Goal: Task Accomplishment & Management: Use online tool/utility

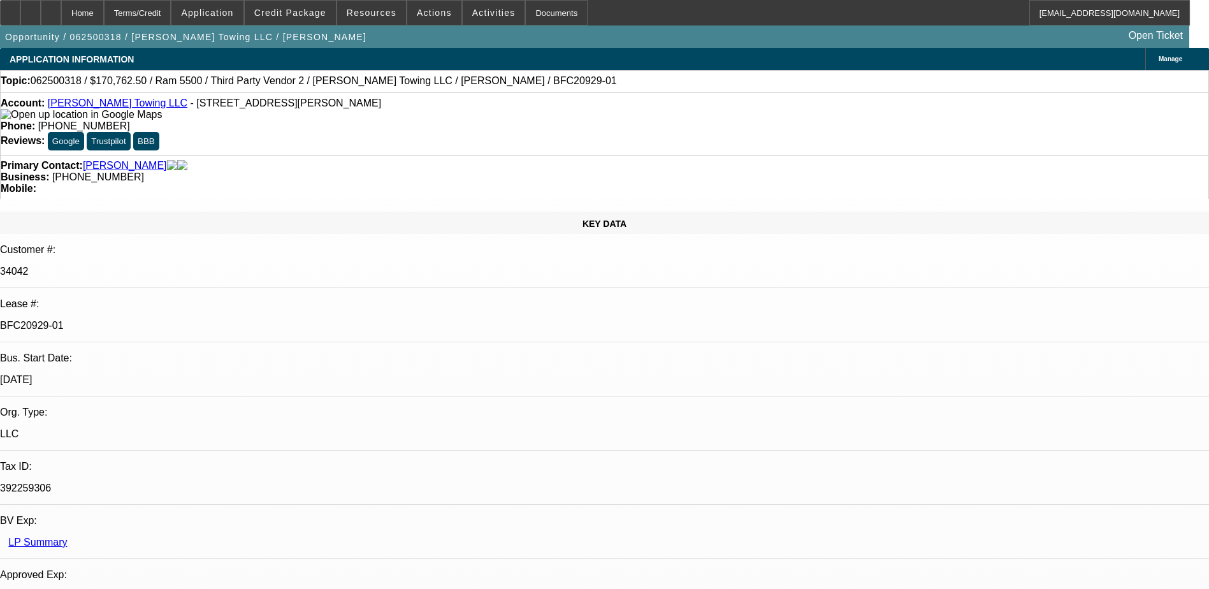
select select "0"
select select "2"
select select "0"
select select "6"
select select "0"
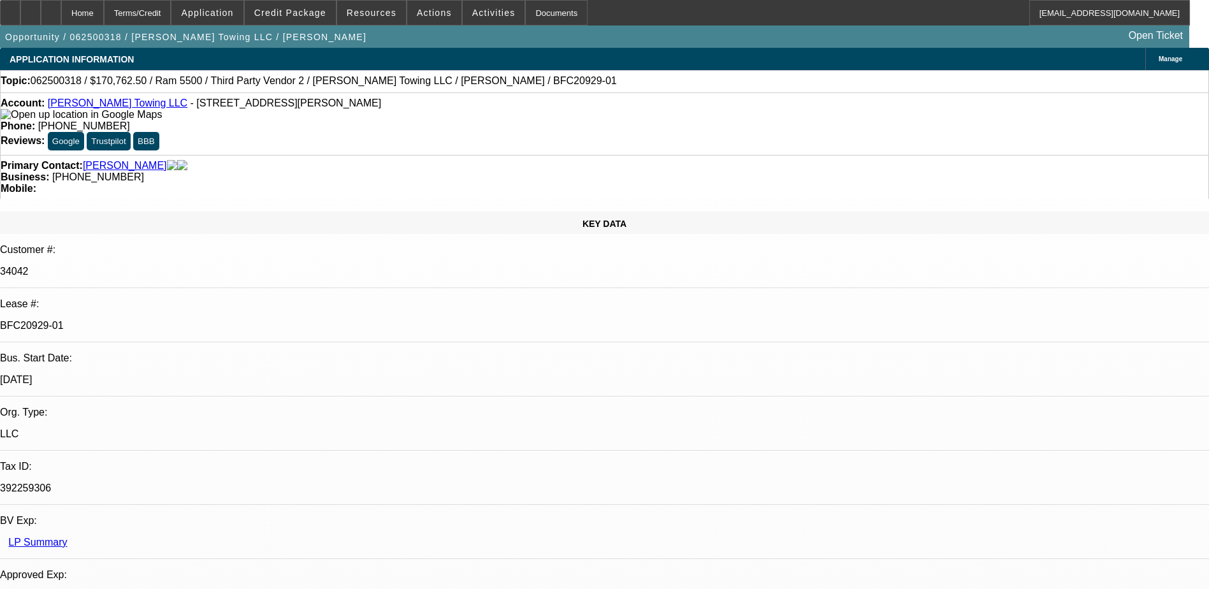
select select "2"
select select "0"
select select "6"
select select "0"
select select "2"
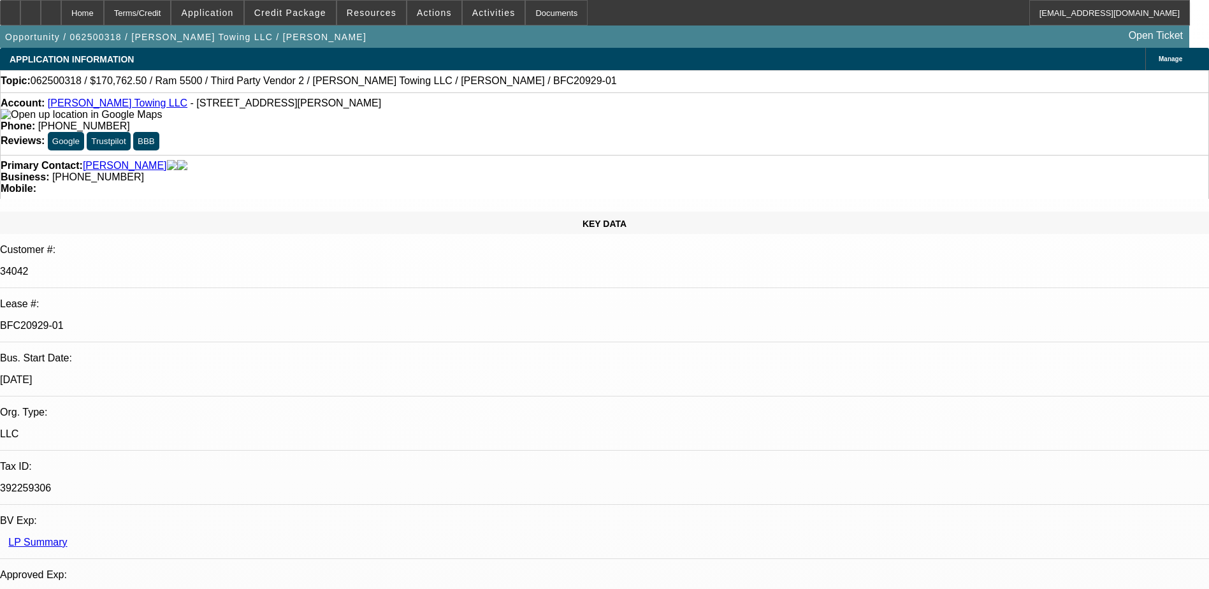
select select "0"
select select "6"
select select "0"
select select "2"
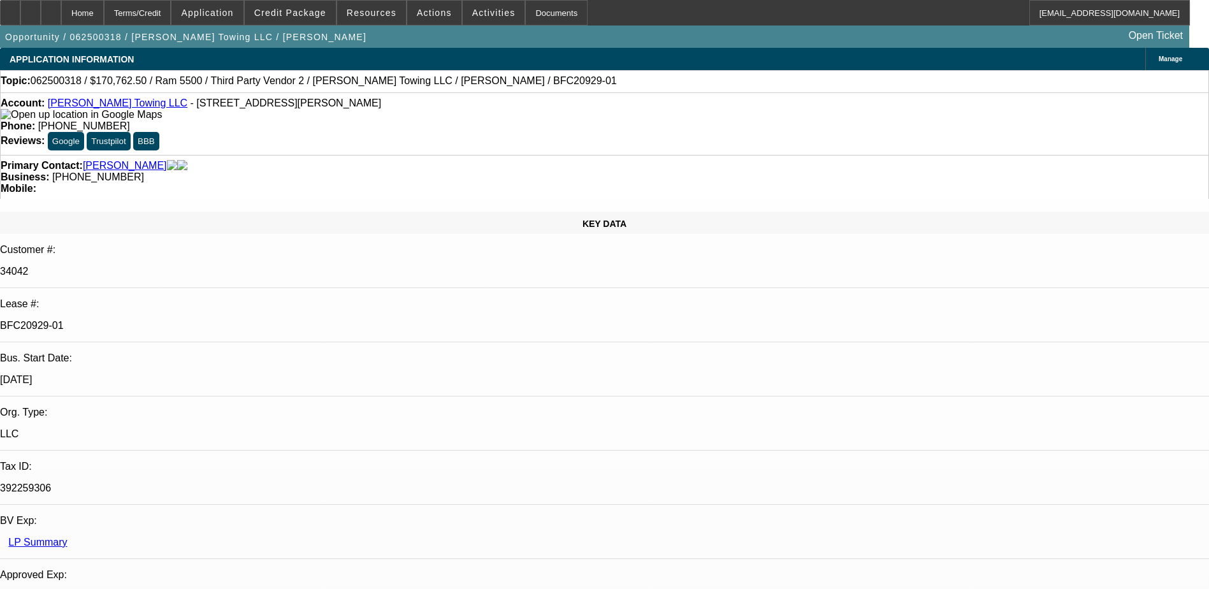
select select "0"
select select "6"
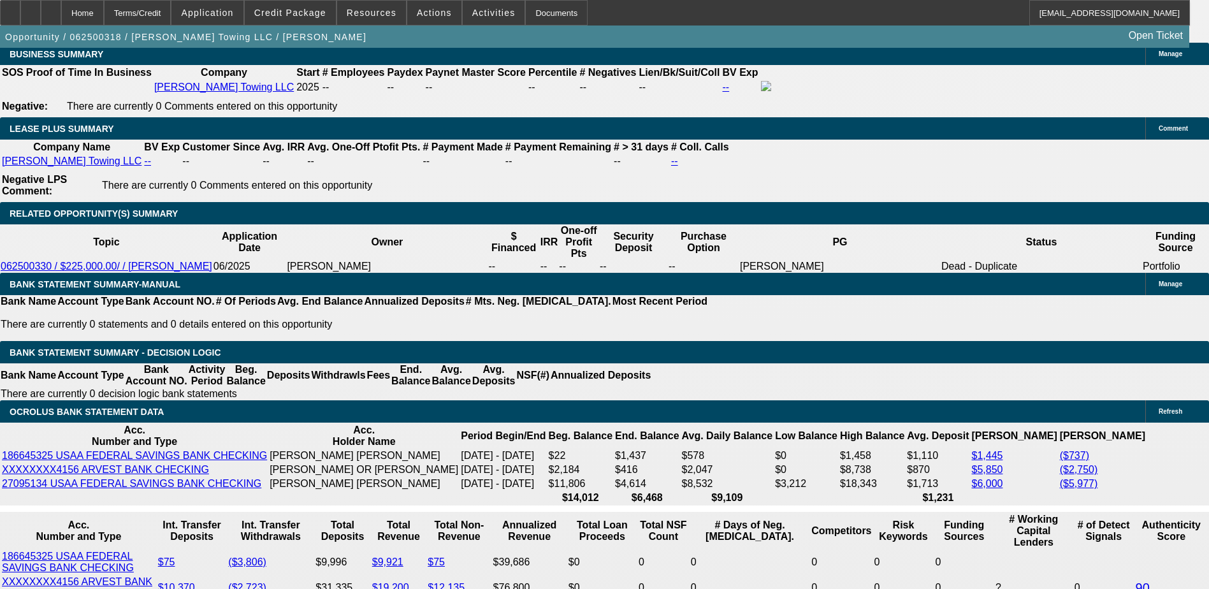
scroll to position [2230, 0]
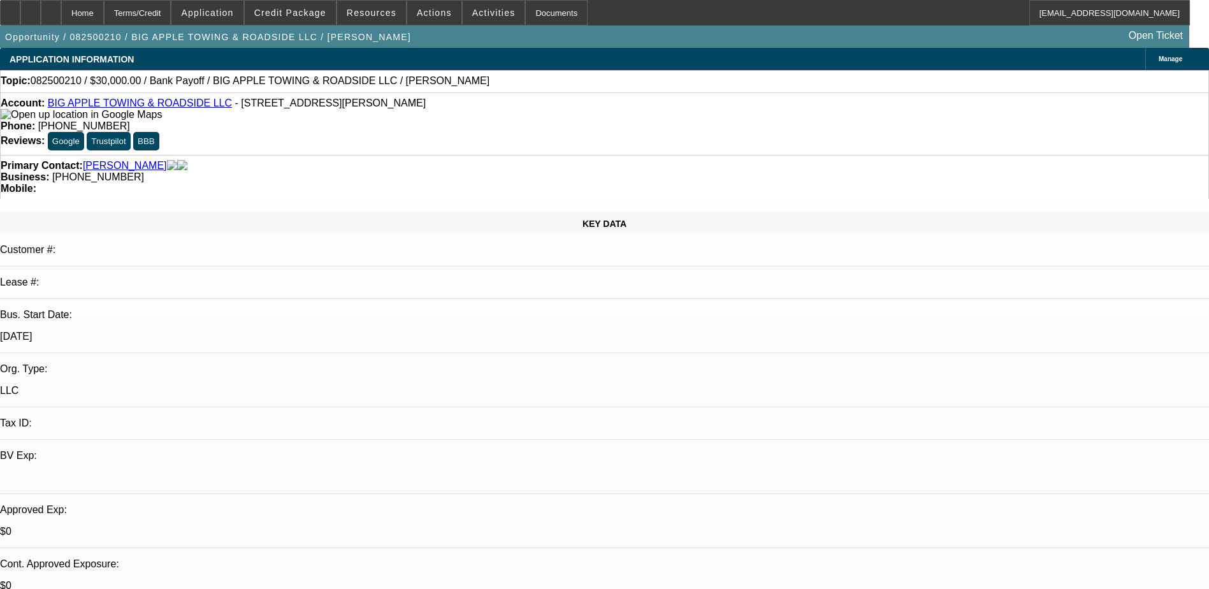
select select "0"
select select "2"
select select "0"
select select "6"
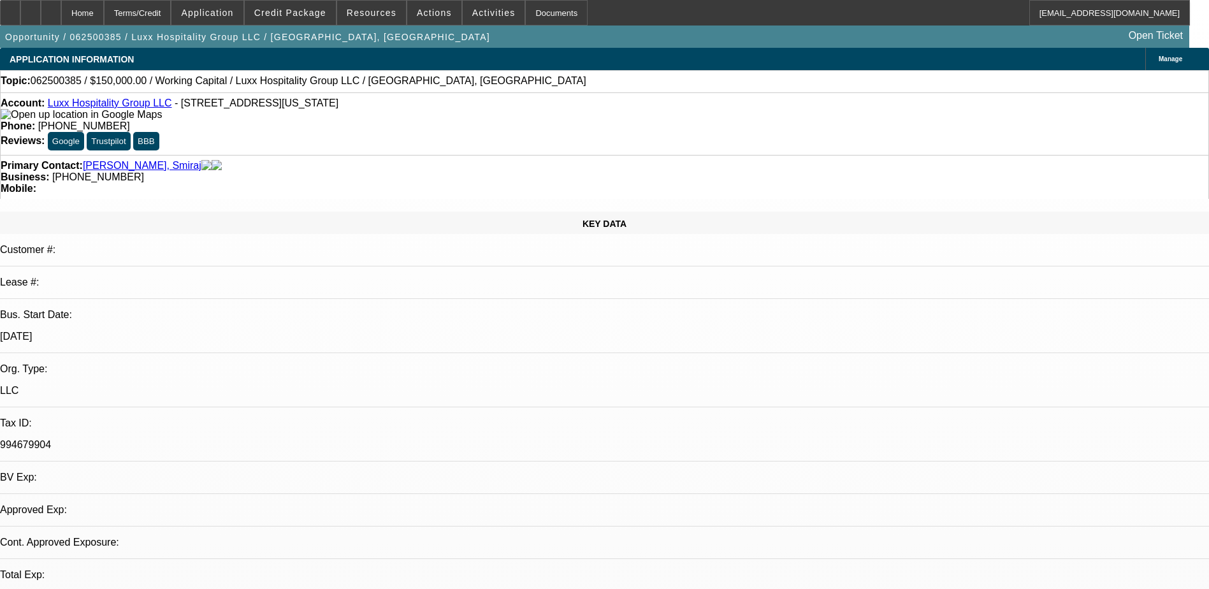
select select "0"
select select "1"
select select "2"
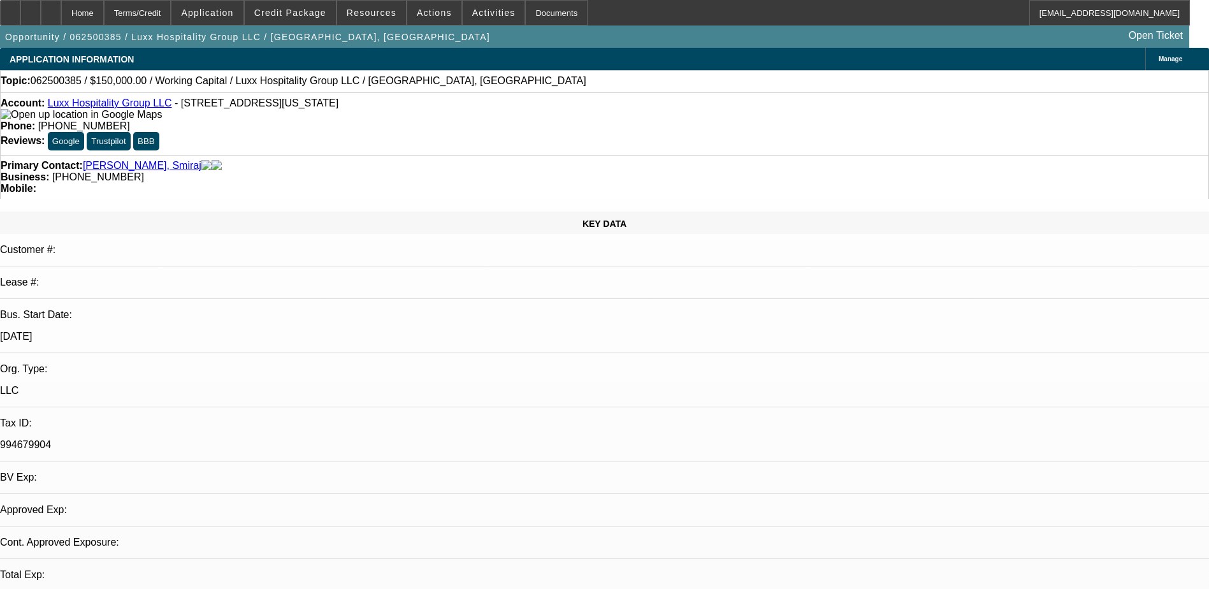
select select "6"
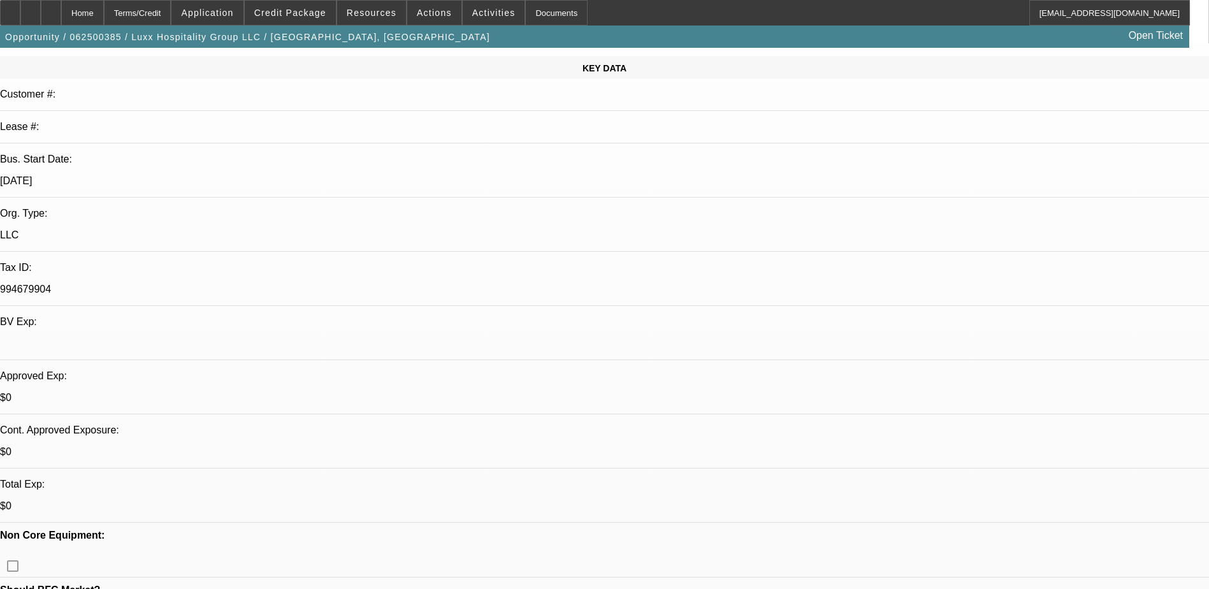
scroll to position [191, 0]
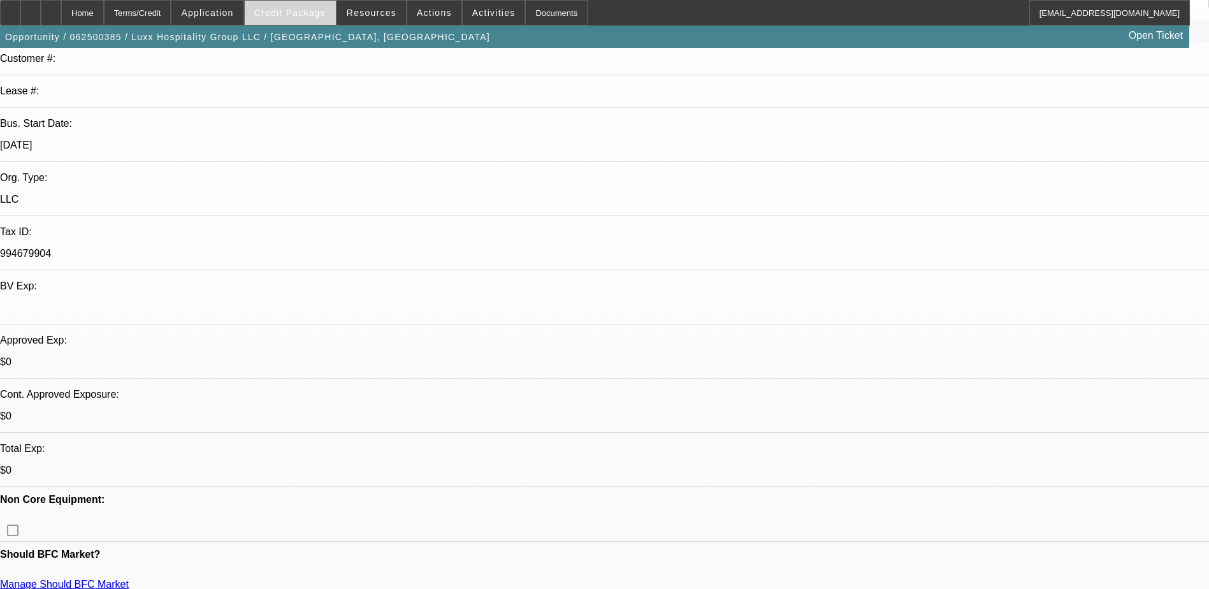
click at [314, 17] on span "Credit Package" at bounding box center [290, 13] width 72 height 10
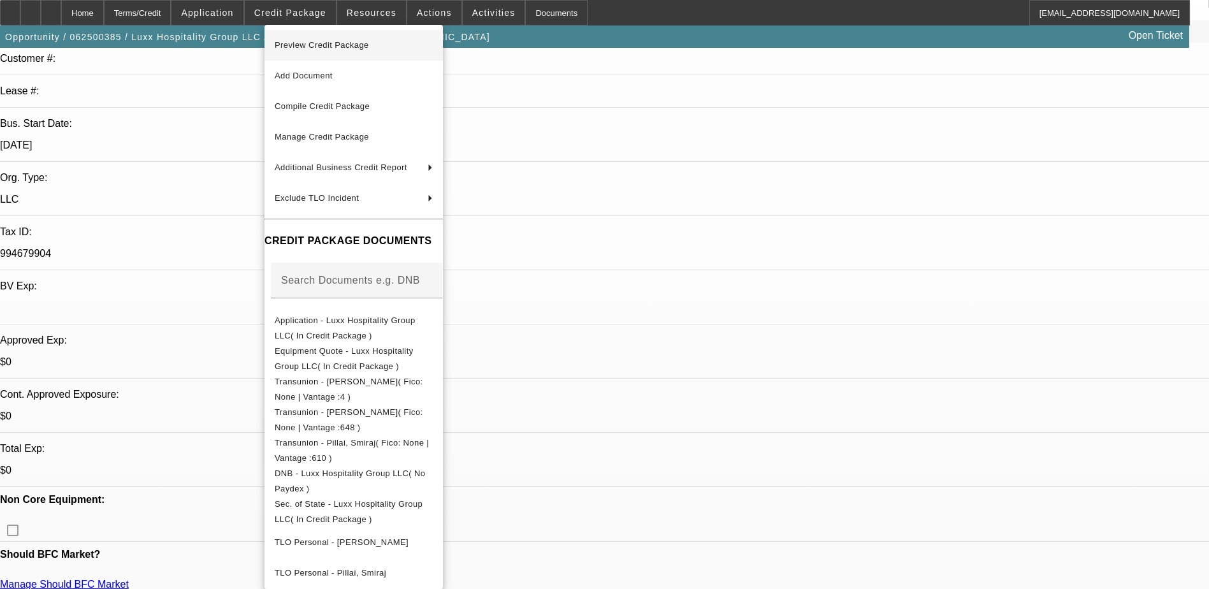
click at [377, 57] on button "Preview Credit Package" at bounding box center [353, 45] width 178 height 31
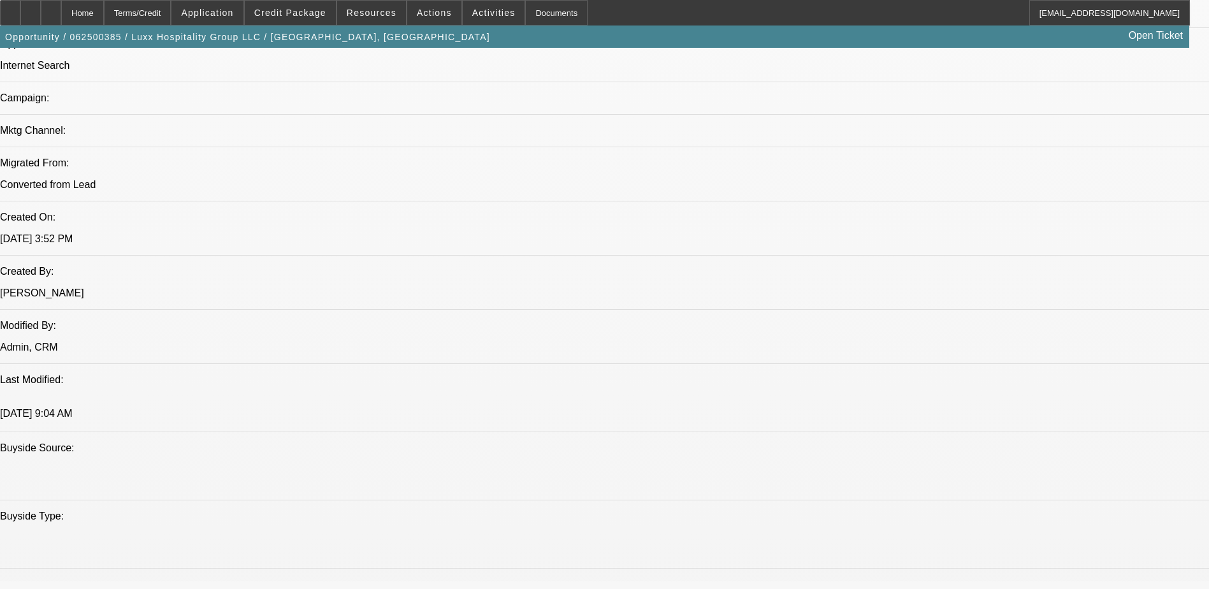
scroll to position [956, 0]
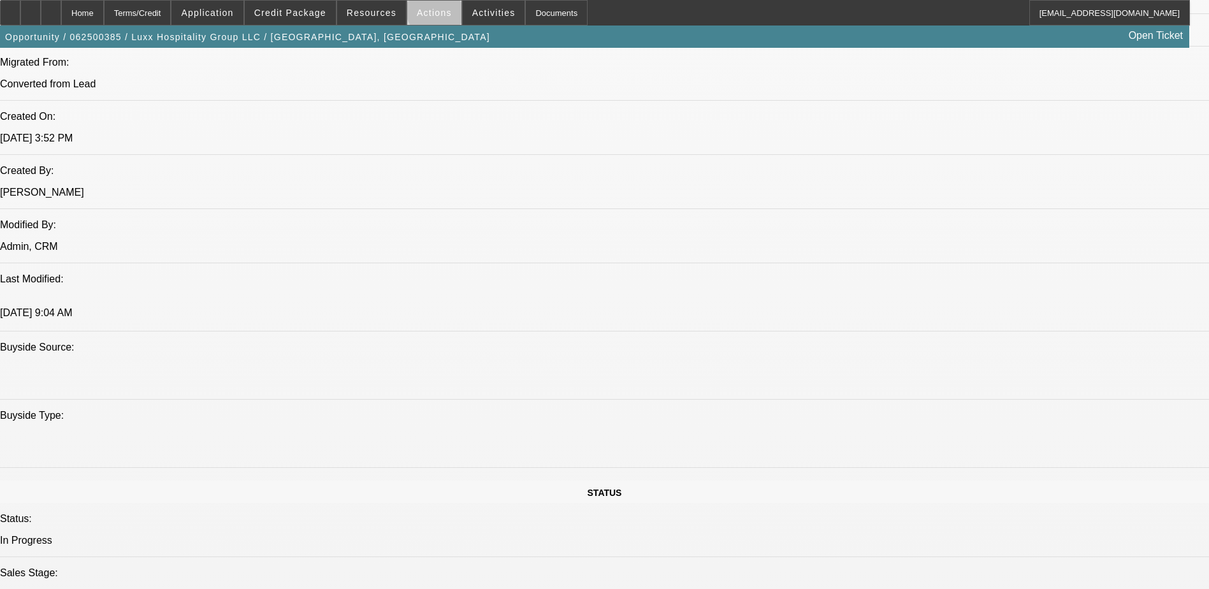
click at [431, 11] on span "Actions" at bounding box center [434, 13] width 35 height 10
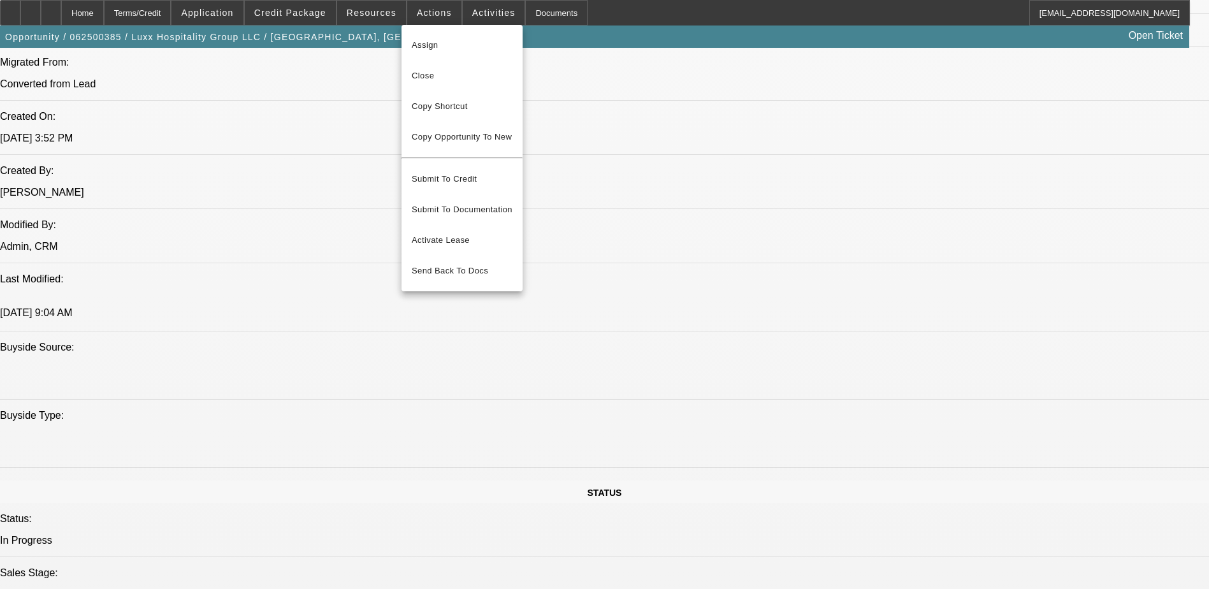
click at [297, 18] on div at bounding box center [604, 294] width 1209 height 589
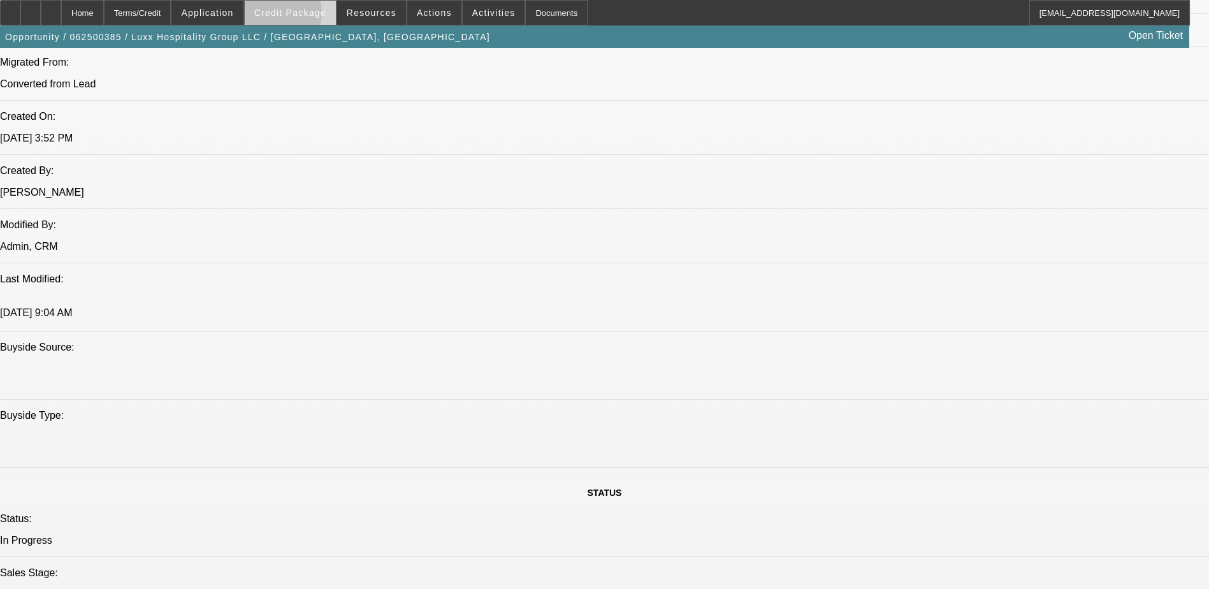
click at [292, 16] on span "Credit Package" at bounding box center [290, 13] width 72 height 10
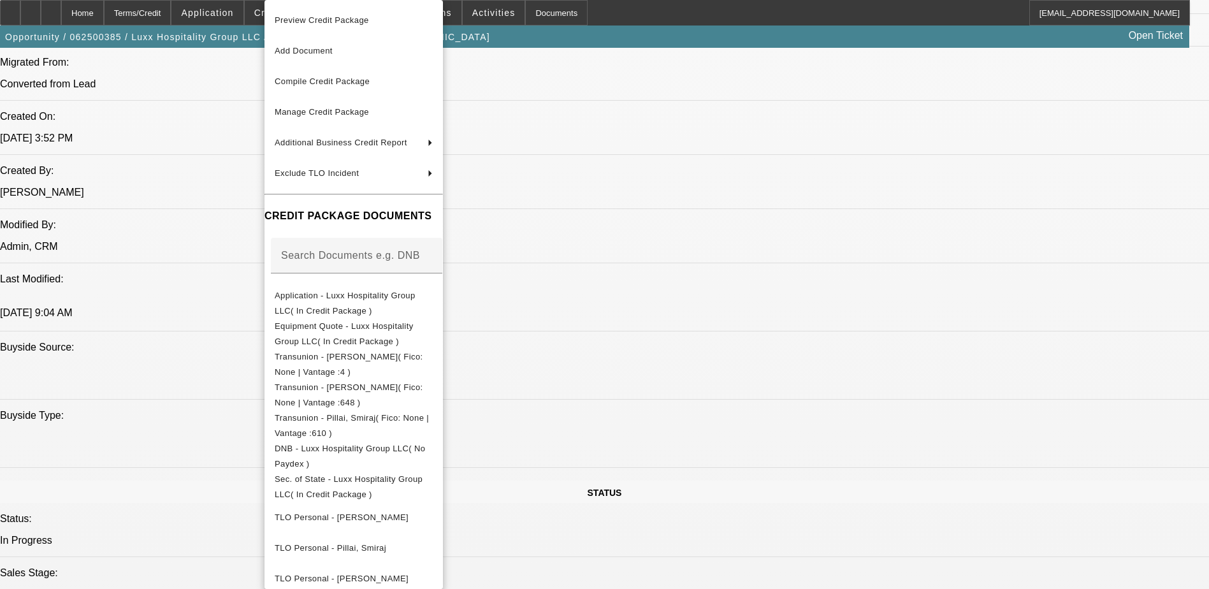
click at [738, 18] on div at bounding box center [604, 294] width 1209 height 589
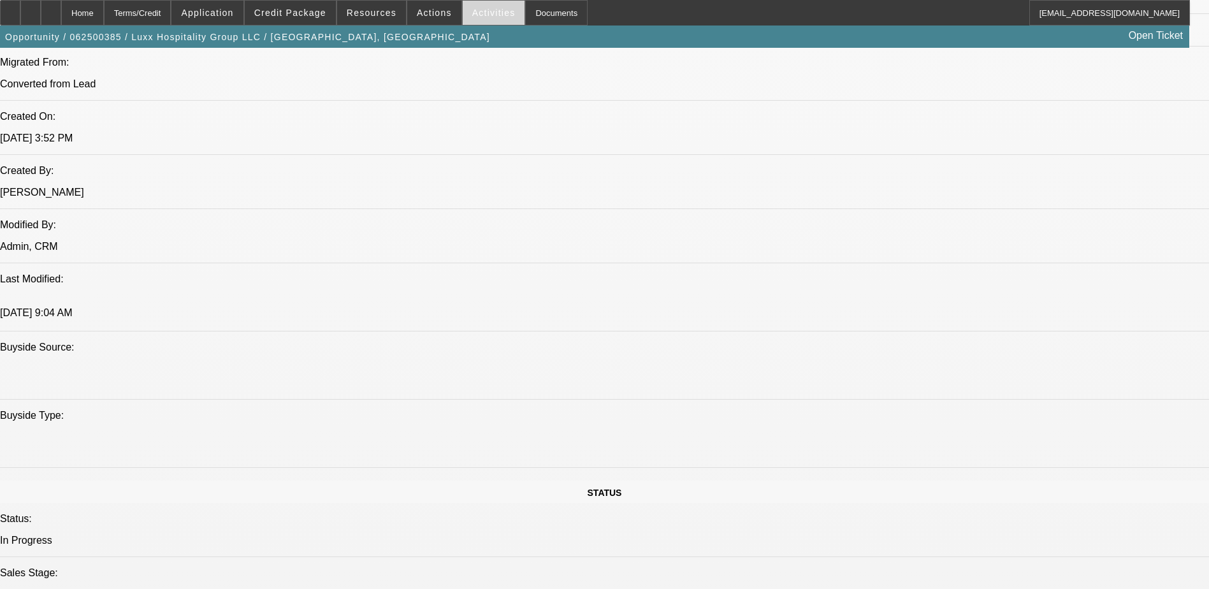
click at [489, 17] on span "Activities" at bounding box center [493, 13] width 43 height 10
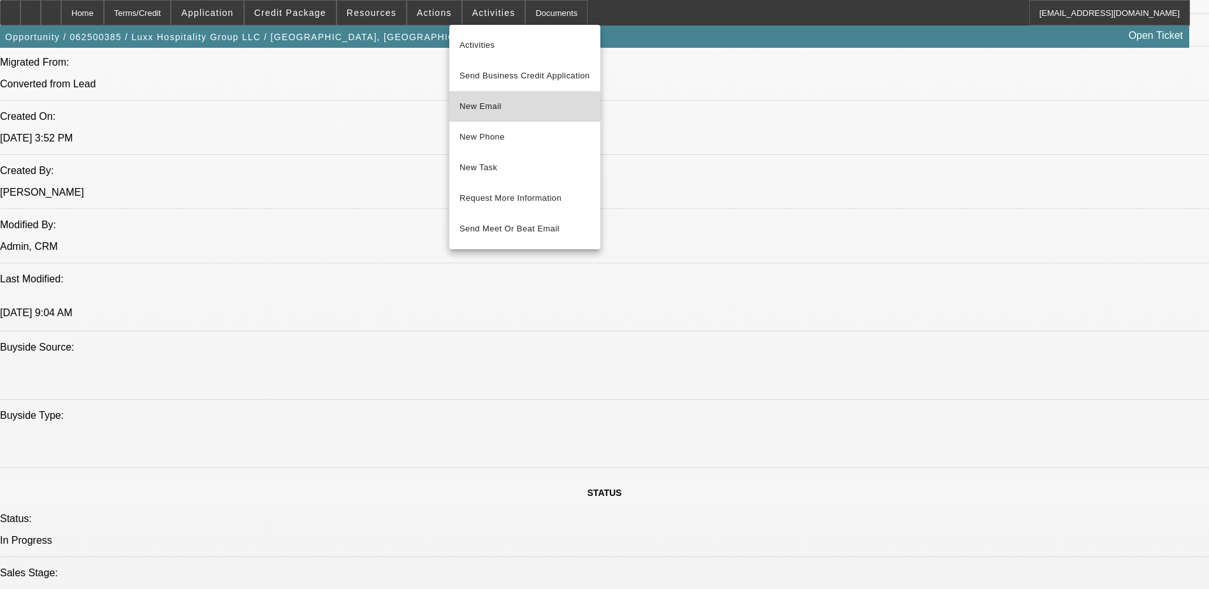
click at [503, 111] on span "New Email" at bounding box center [524, 106] width 131 height 15
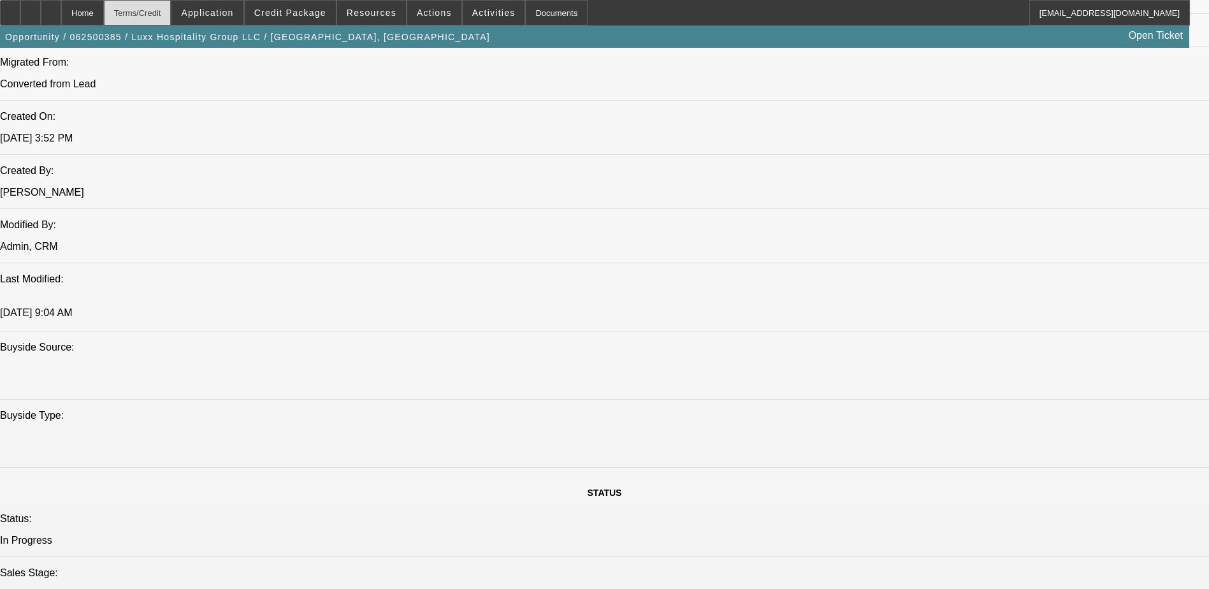
click at [162, 12] on div "Terms/Credit" at bounding box center [138, 12] width 68 height 25
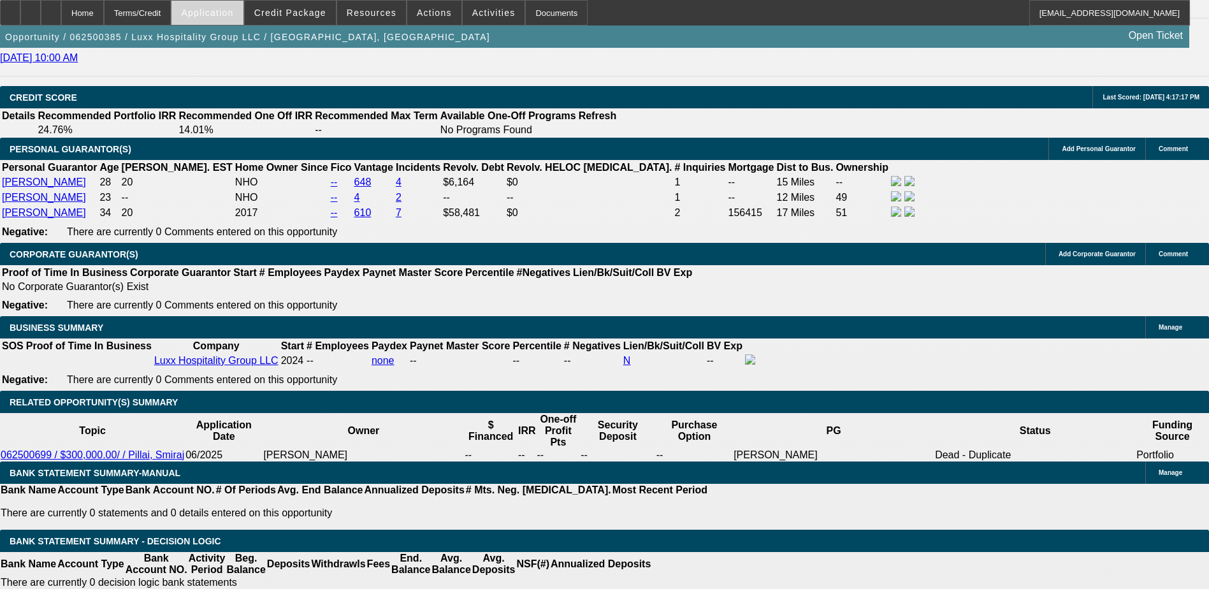
click at [236, 6] on span at bounding box center [206, 12] width 71 height 31
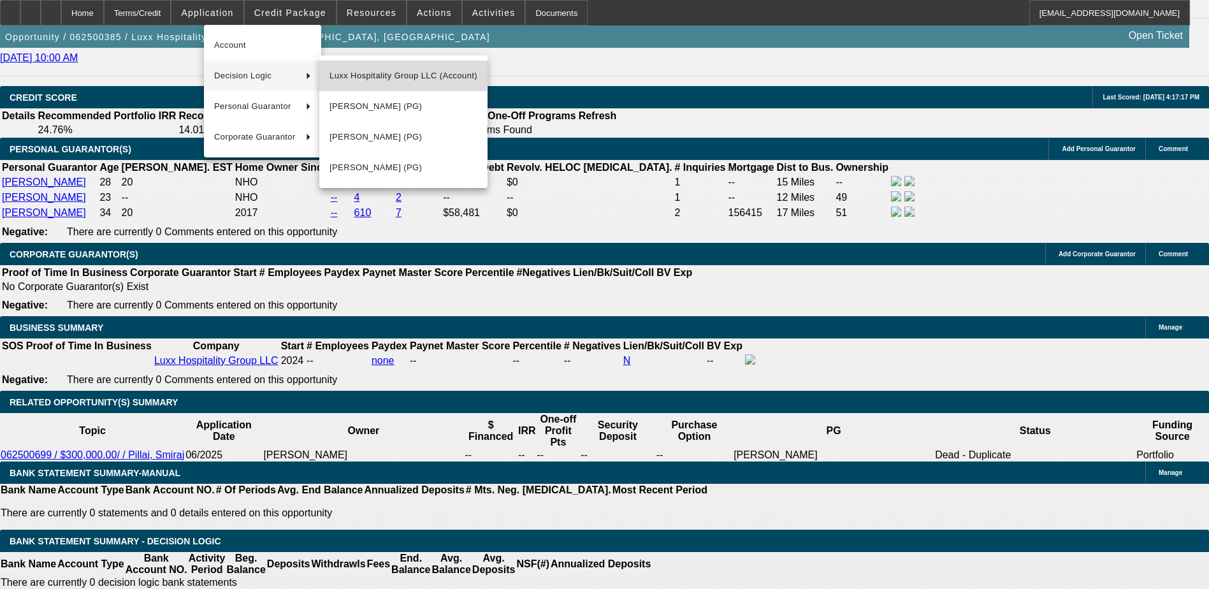
click at [392, 73] on span "Luxx Hospitality Group LLC (Account)" at bounding box center [403, 75] width 148 height 15
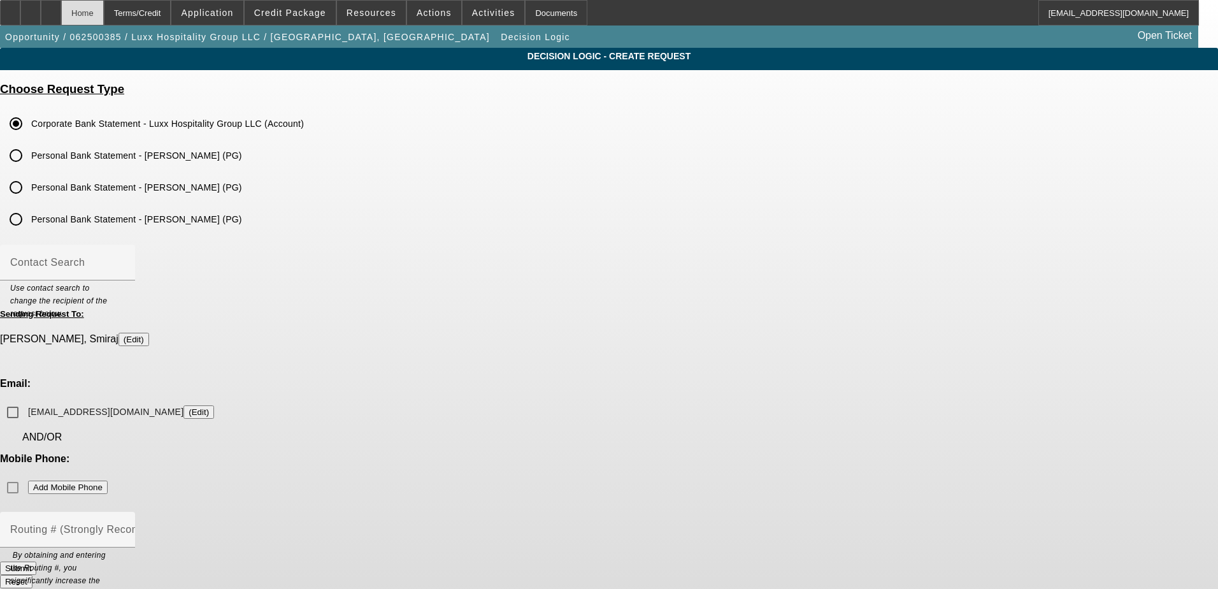
click at [104, 21] on div "Home" at bounding box center [82, 12] width 43 height 25
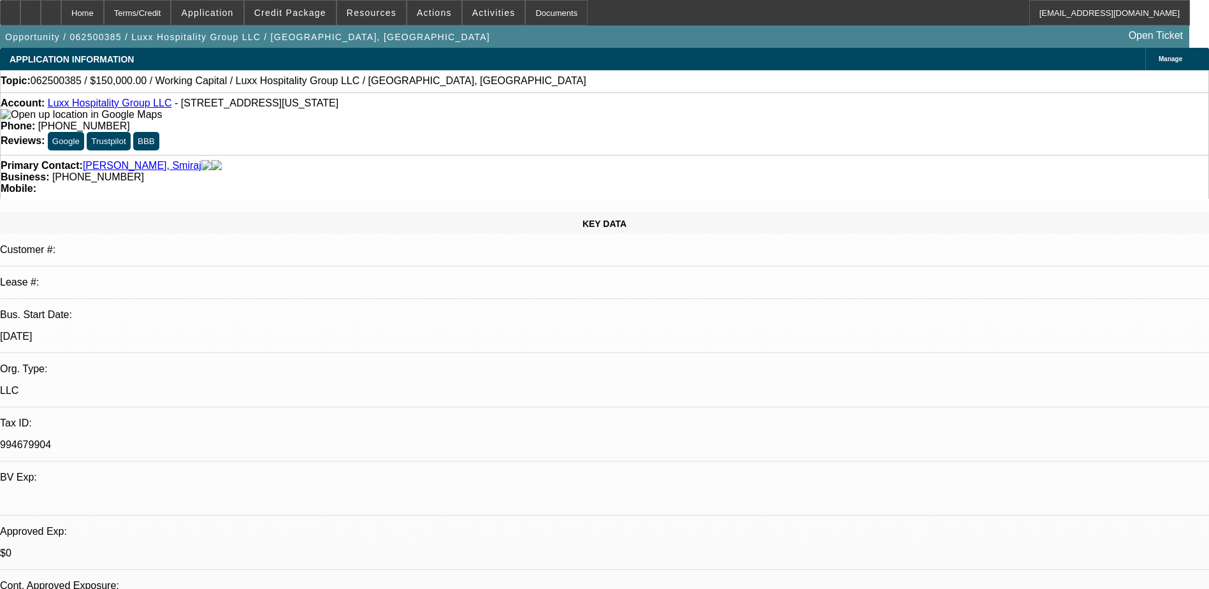
select select "0"
select select "2"
select select "0"
select select "6"
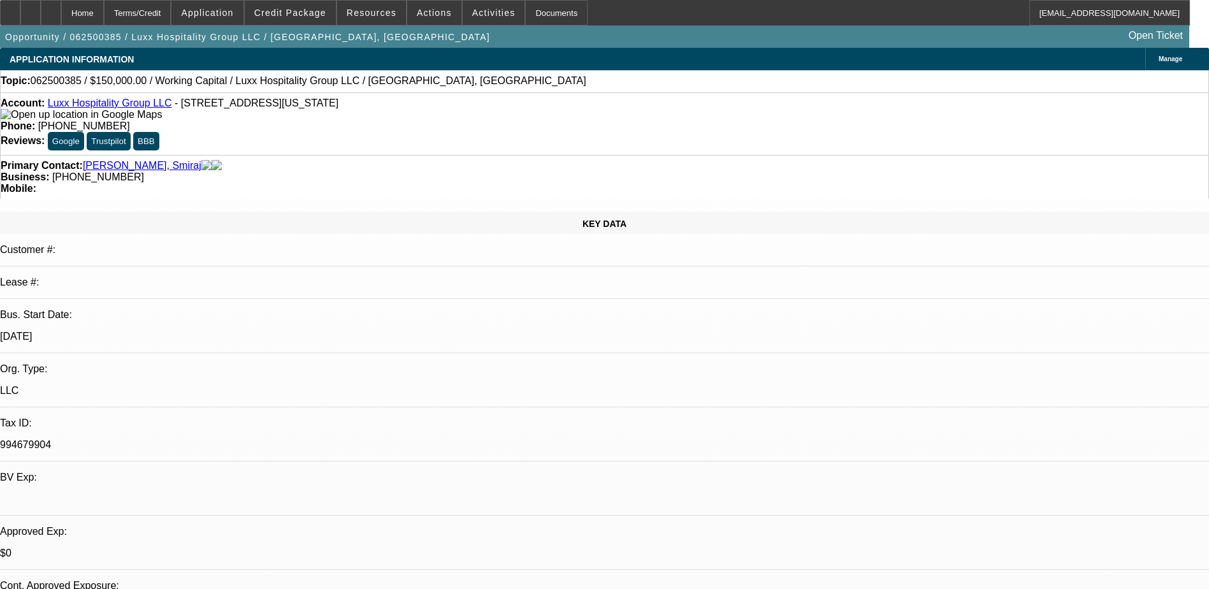
click at [103, 103] on link "Luxx Hospitality Group LLC" at bounding box center [110, 102] width 124 height 11
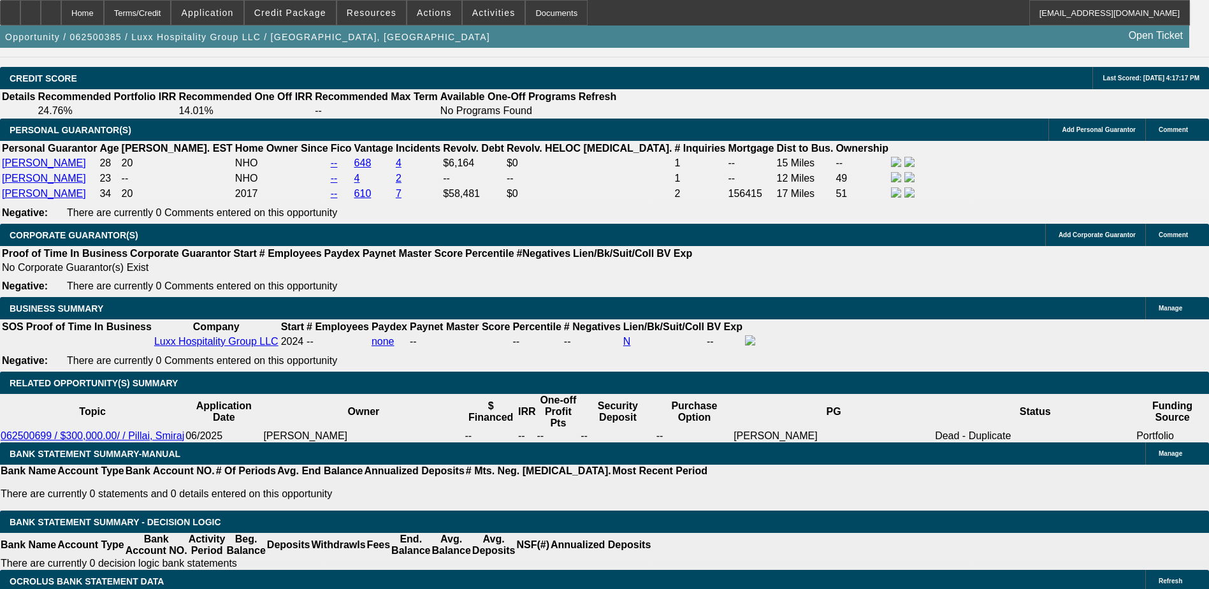
scroll to position [1930, 0]
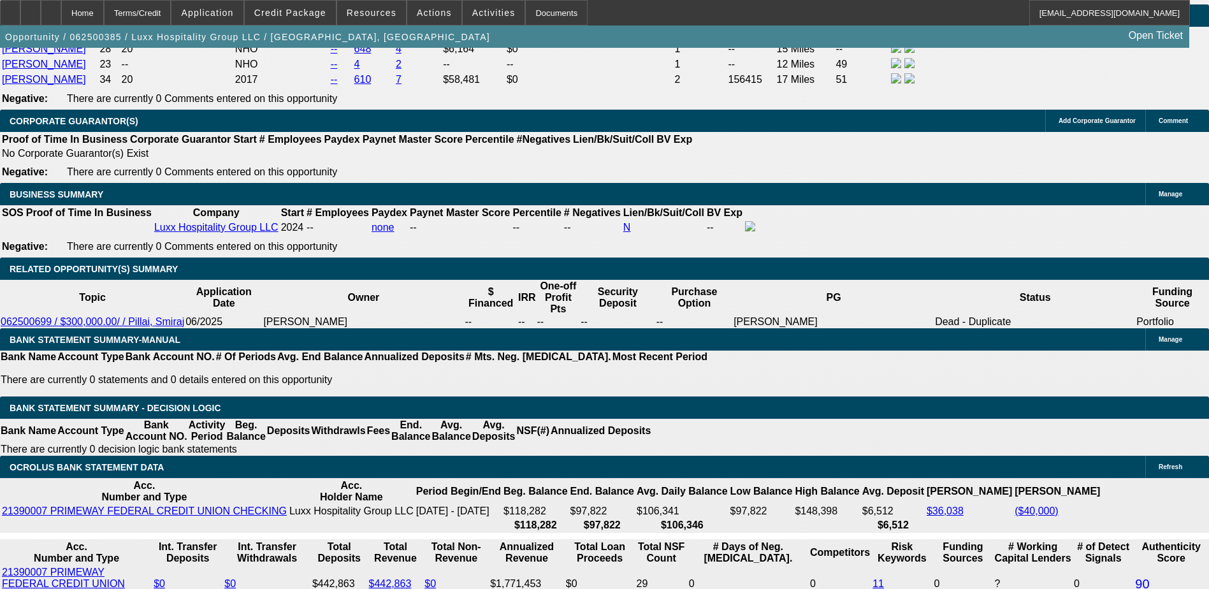
type input "1"
type input "UNKNOWN"
type input "18"
type input "$12,499.92"
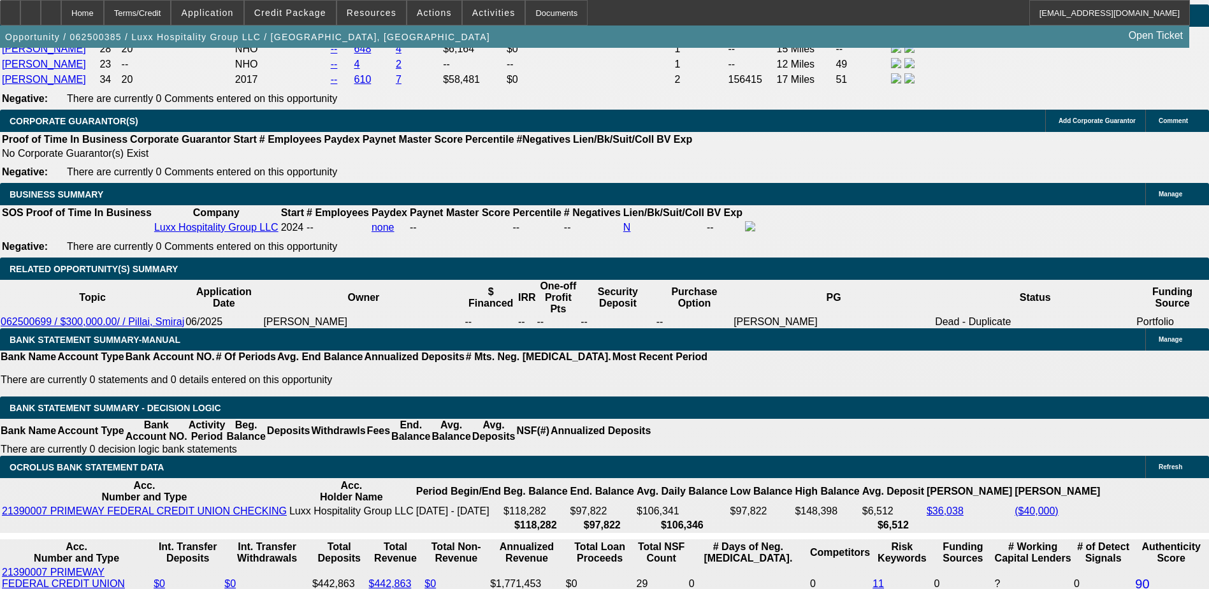
type input "1"
type input "$157,000.00"
type input "12"
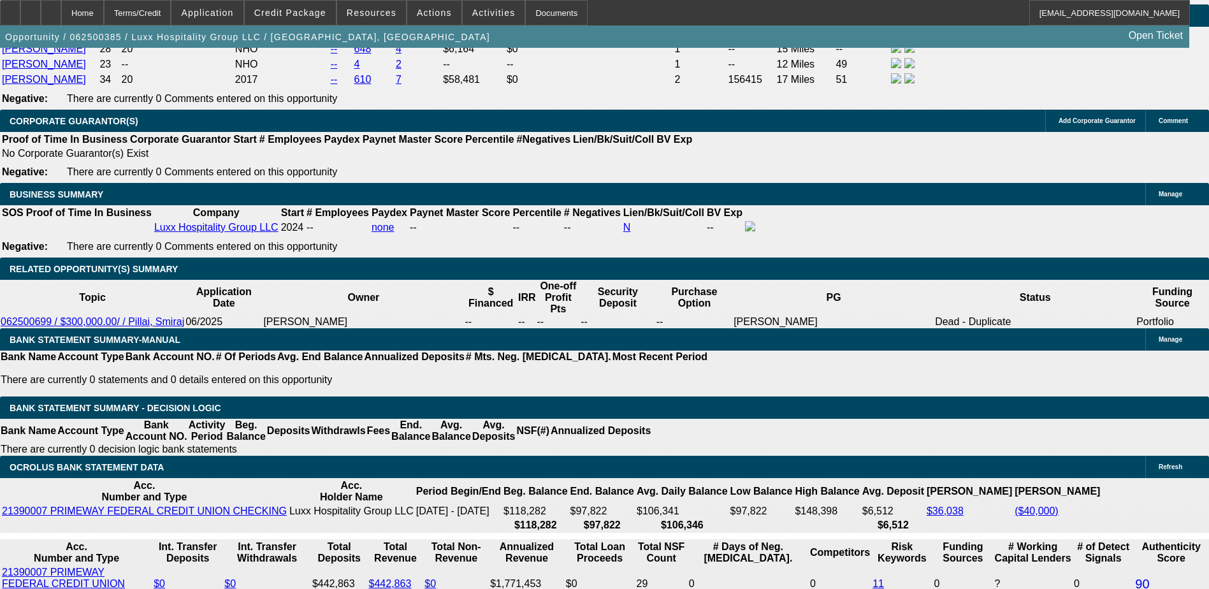
type input "$16,607.14"
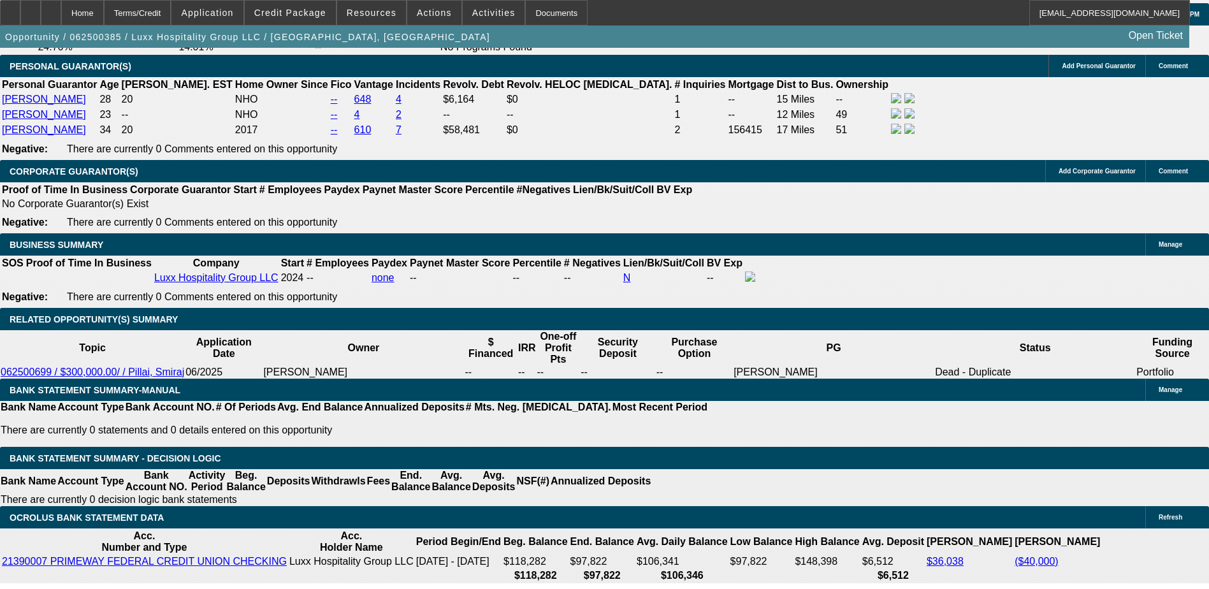
scroll to position [1881, 0]
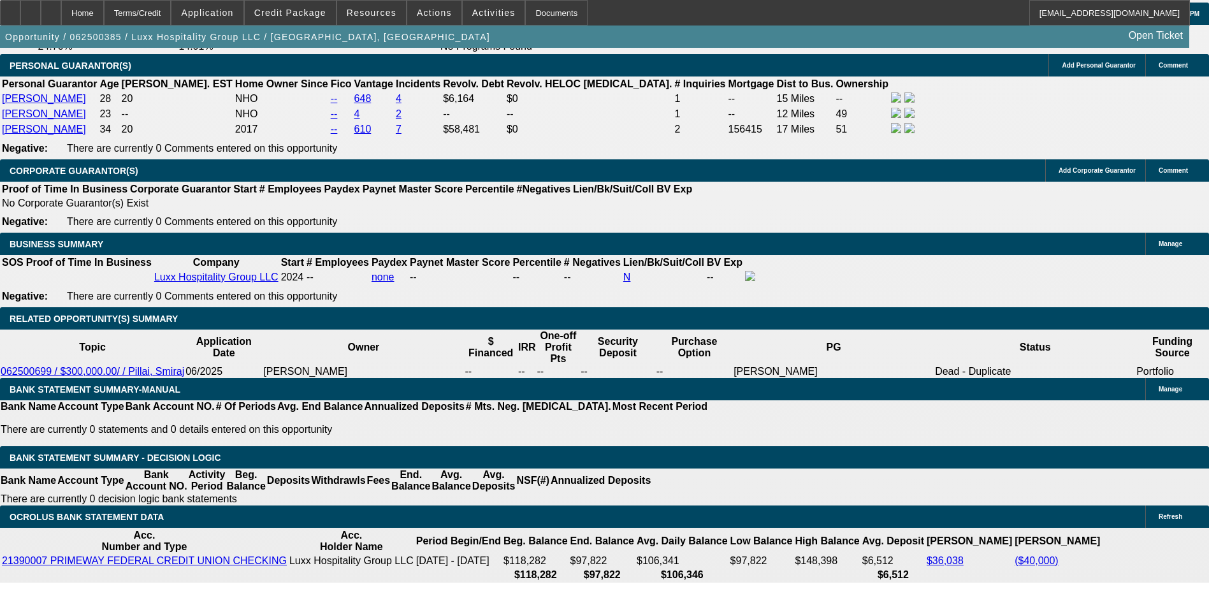
type input "12"
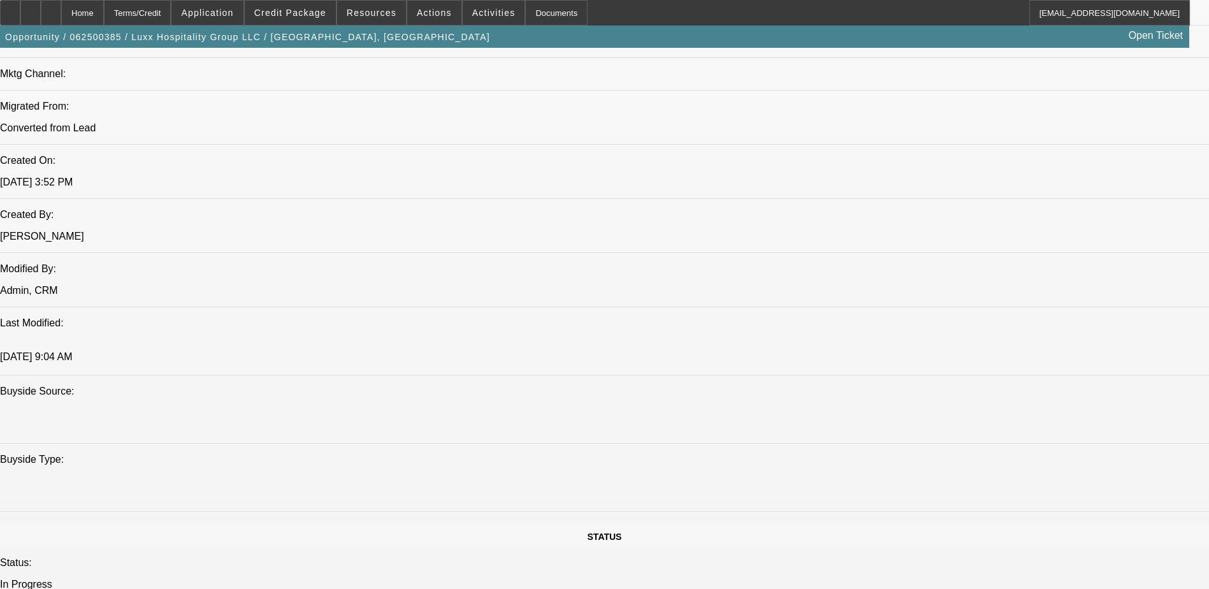
scroll to position [911, 0]
click at [303, 15] on span "Credit Package" at bounding box center [290, 13] width 72 height 10
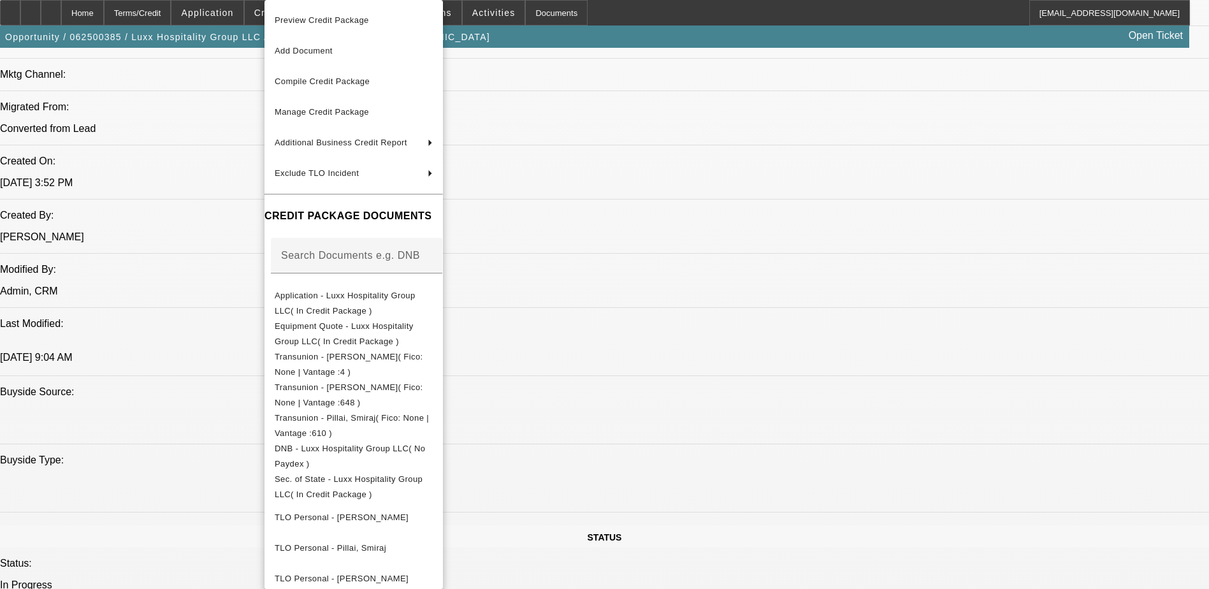
click at [663, 48] on div at bounding box center [604, 294] width 1209 height 589
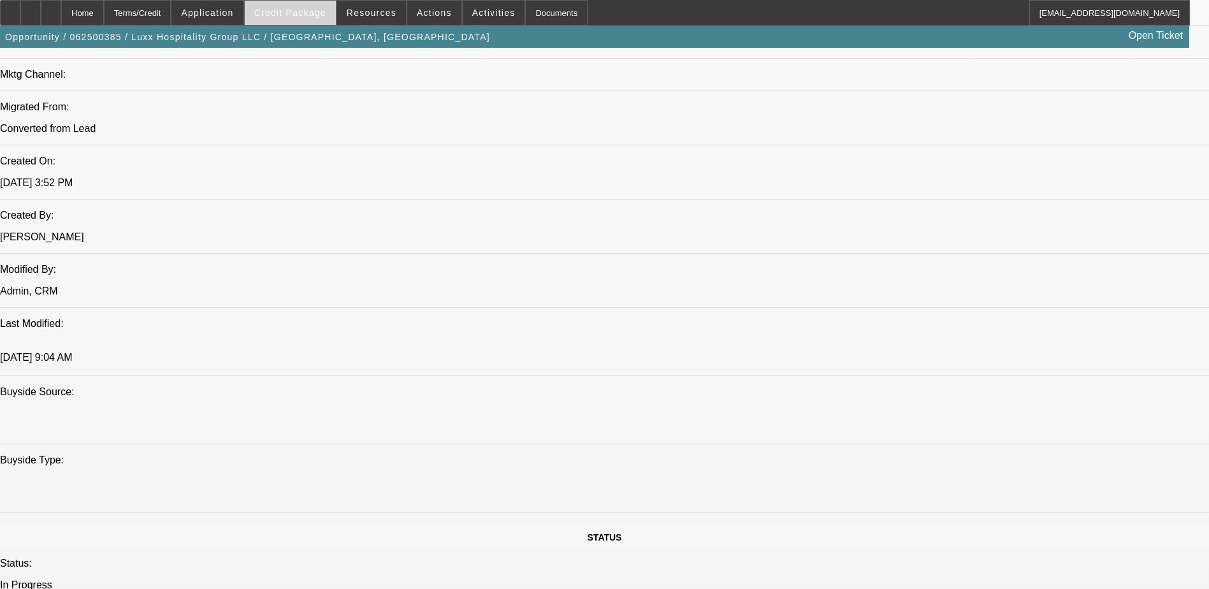
click at [292, 7] on span at bounding box center [290, 12] width 91 height 31
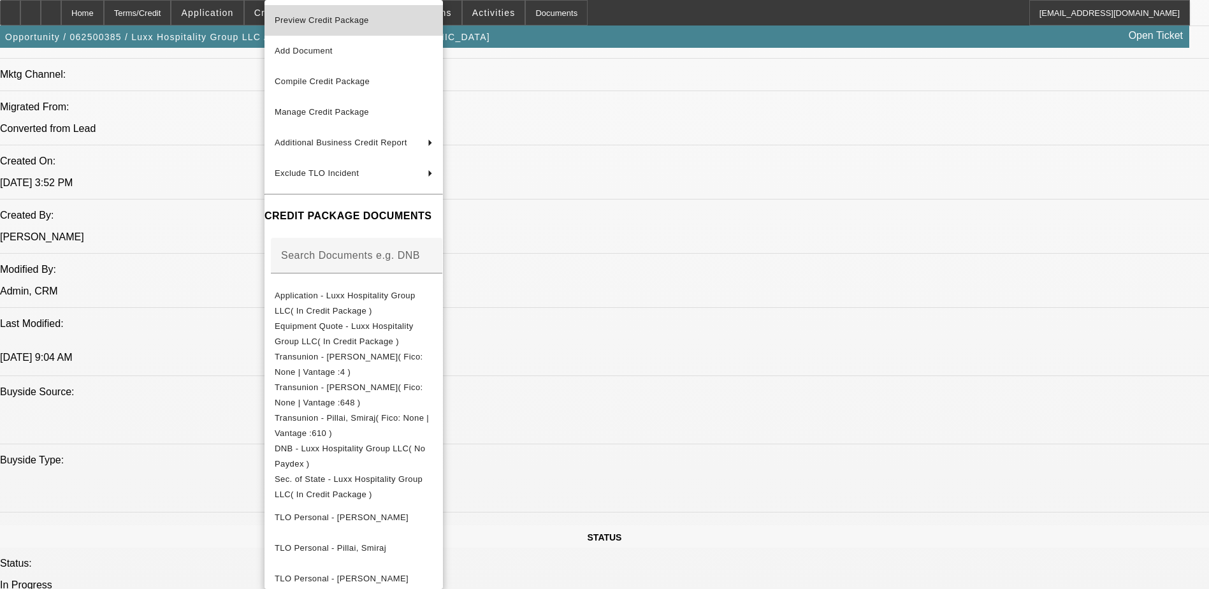
click at [347, 10] on button "Preview Credit Package" at bounding box center [353, 20] width 178 height 31
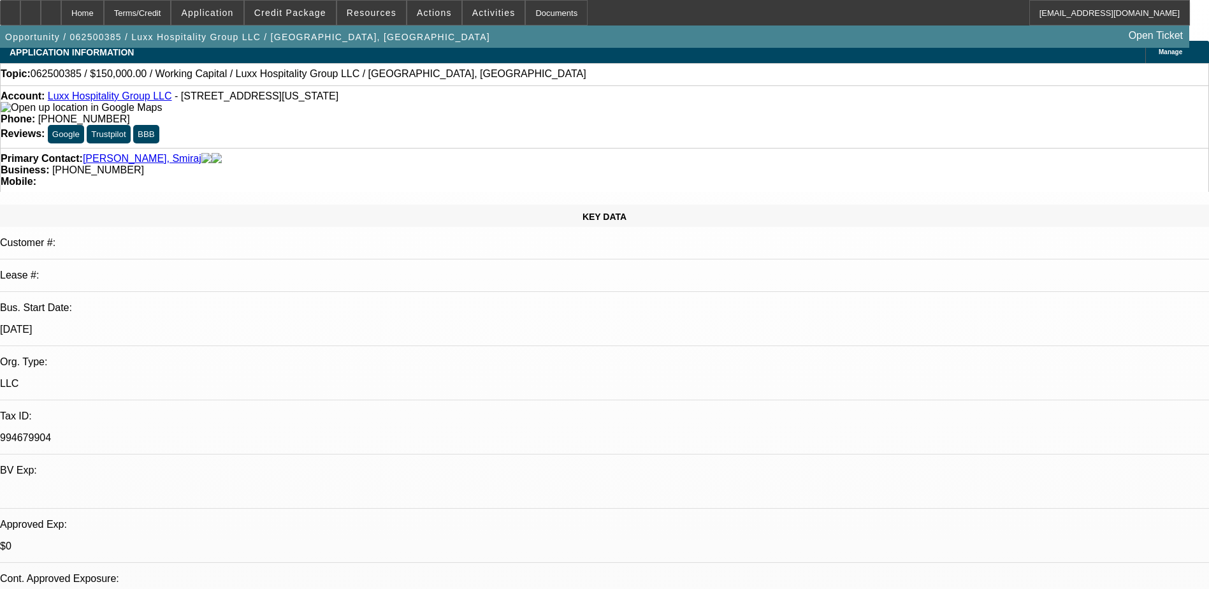
scroll to position [0, 0]
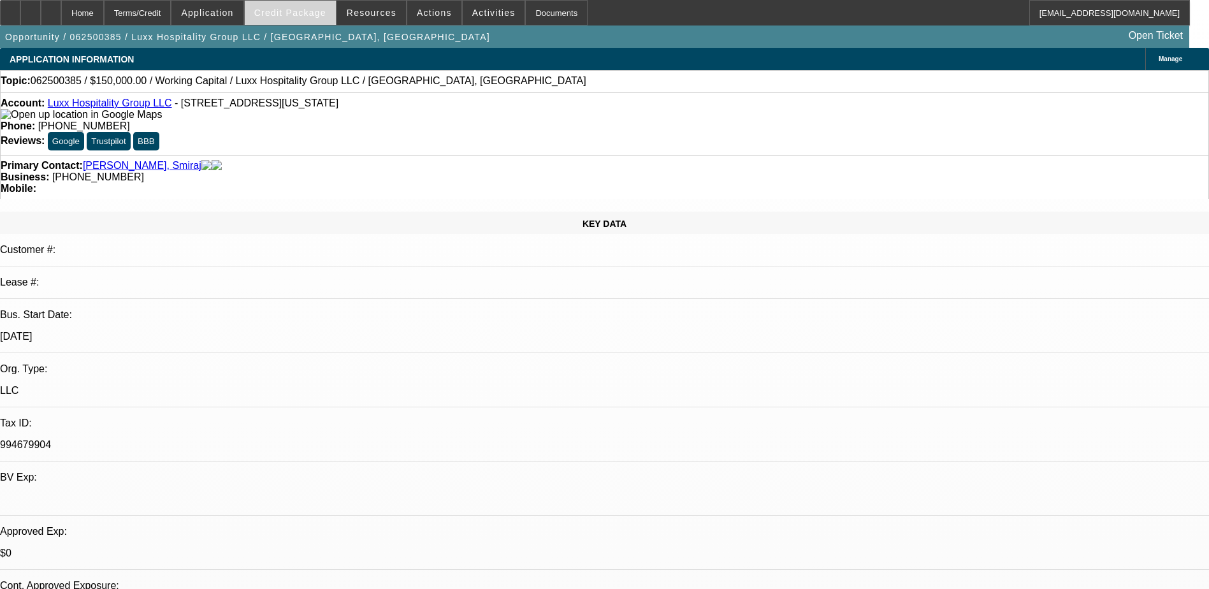
click at [324, 16] on span "Credit Package" at bounding box center [290, 13] width 72 height 10
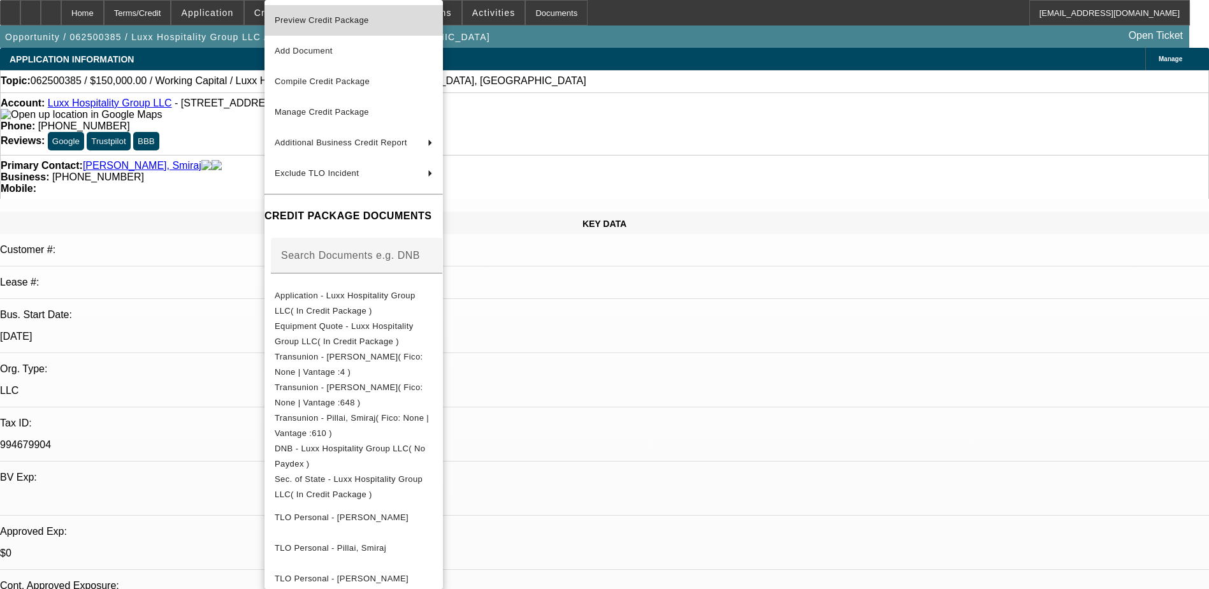
click at [347, 27] on span "Preview Credit Package" at bounding box center [354, 20] width 158 height 15
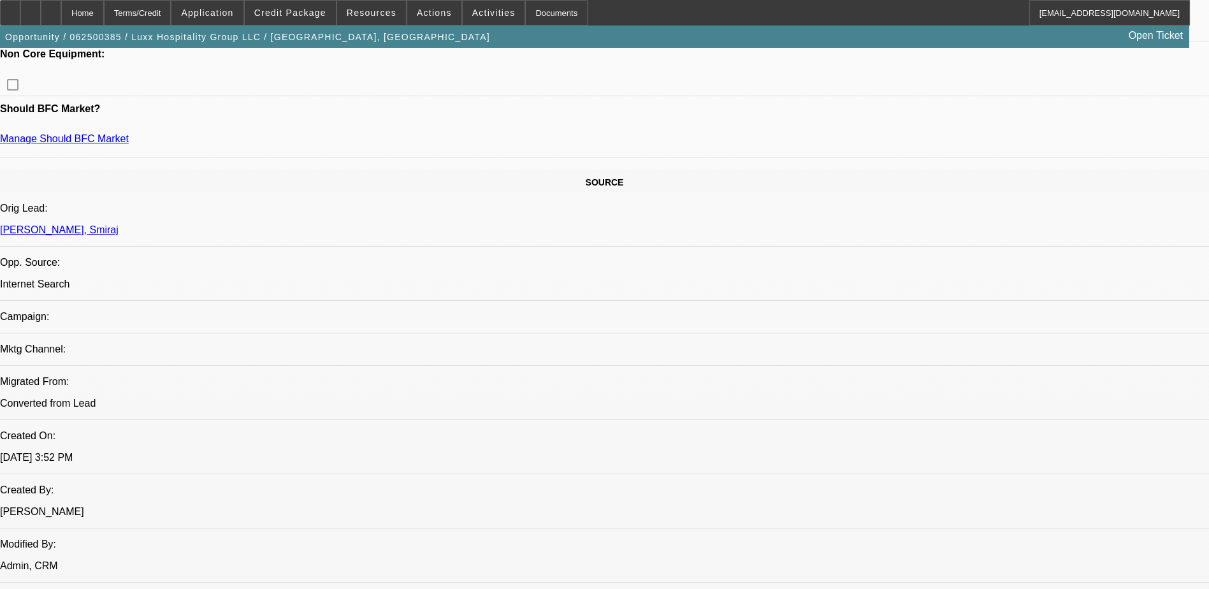
scroll to position [637, 0]
